Goal: Information Seeking & Learning: Learn about a topic

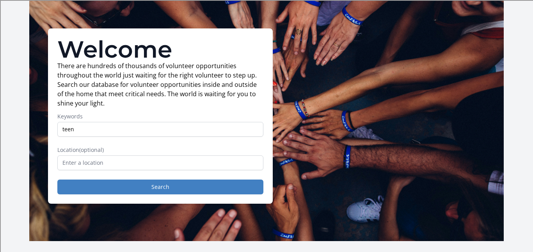
type input "teen"
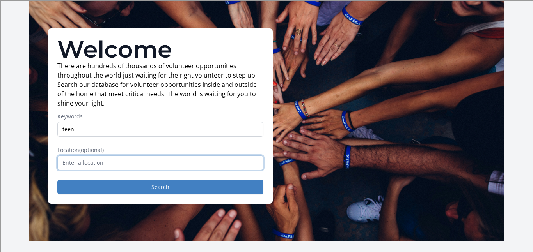
click at [167, 157] on input "text" at bounding box center [160, 163] width 206 height 15
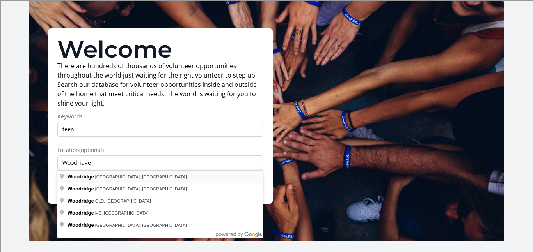
type input "Woodridge, [GEOGRAPHIC_DATA], [GEOGRAPHIC_DATA]"
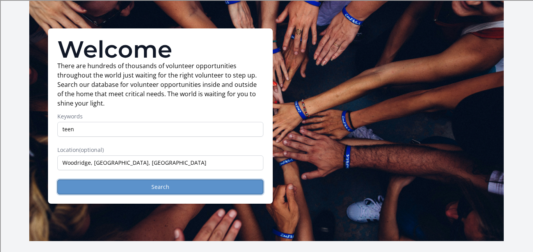
click at [149, 184] on button "Search" at bounding box center [160, 187] width 206 height 15
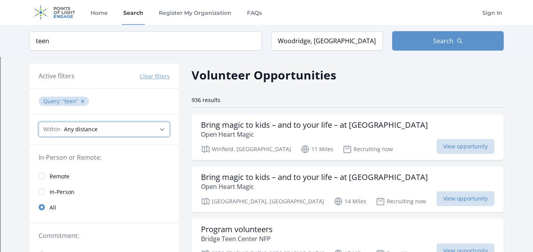
click at [156, 134] on select "Any distance , 5 Miles , 20 Miles , 50 Miles , 100 Miles" at bounding box center [104, 129] width 131 height 15
select select "8046"
click at [39, 122] on select "Any distance , 5 Miles , 20 Miles , 50 Miles , 100 Miles" at bounding box center [104, 129] width 131 height 15
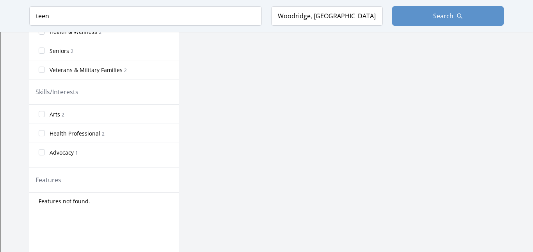
scroll to position [284, 0]
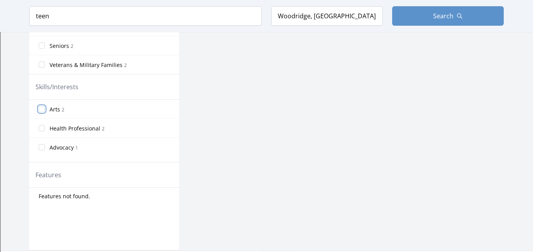
click at [40, 109] on input "Arts 2" at bounding box center [42, 109] width 6 height 6
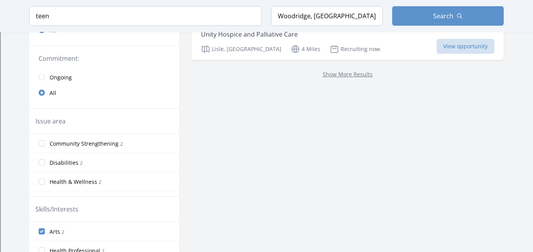
scroll to position [163, 0]
click at [43, 145] on input "Community Strengthening 2" at bounding box center [42, 143] width 6 height 6
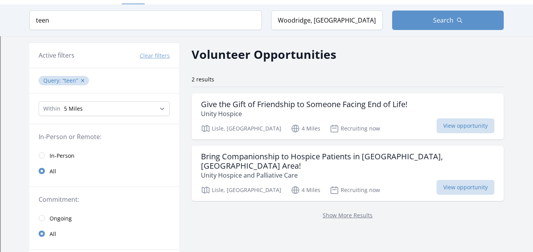
scroll to position [0, 0]
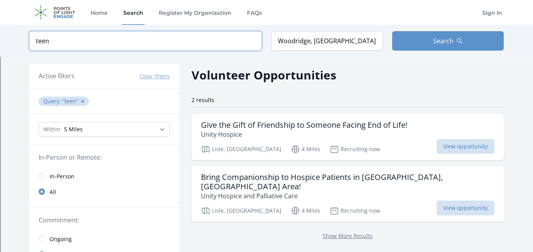
click at [117, 38] on input "teen" at bounding box center [145, 41] width 232 height 20
type input "t"
type input "teen volunteering"
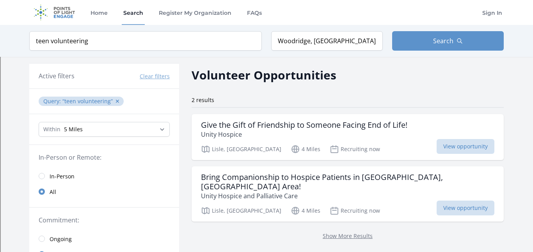
click at [323, 232] on link "Show More Results" at bounding box center [348, 235] width 50 height 7
